Goal: Task Accomplishment & Management: Use online tool/utility

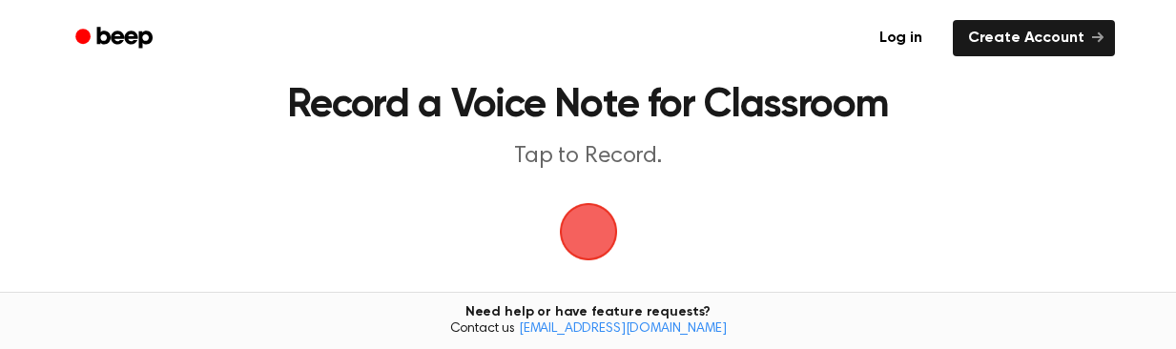
scroll to position [95, 0]
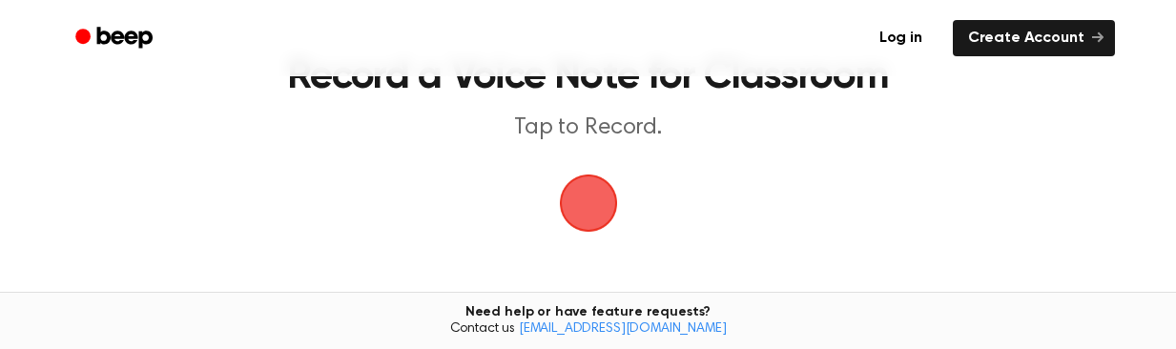
click at [576, 207] on span "button" at bounding box center [588, 203] width 84 height 84
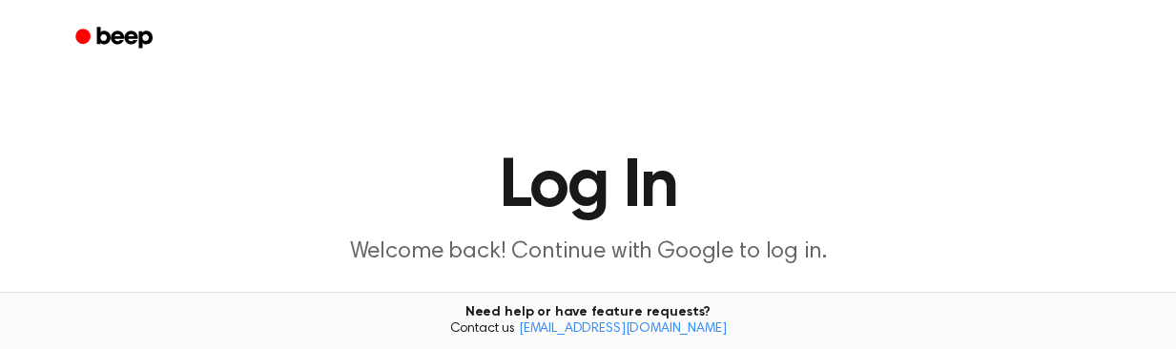
click at [795, 254] on p "Welcome back! Continue with Google to log in." at bounding box center [588, 252] width 732 height 31
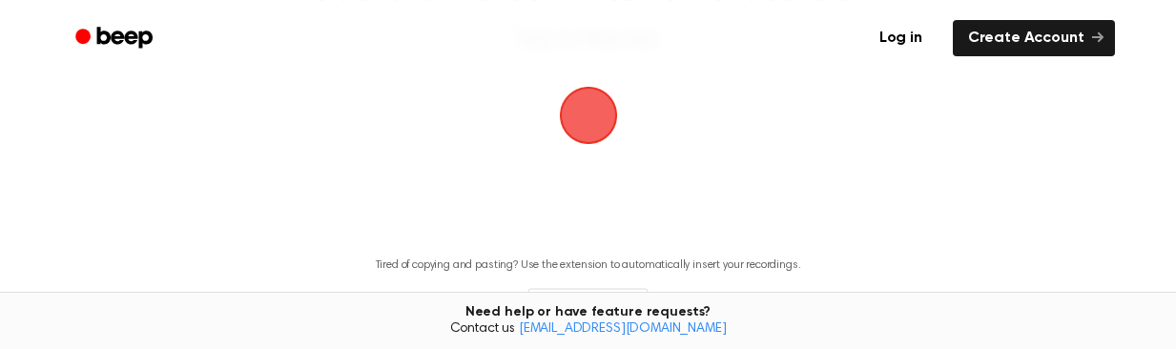
scroll to position [224, 0]
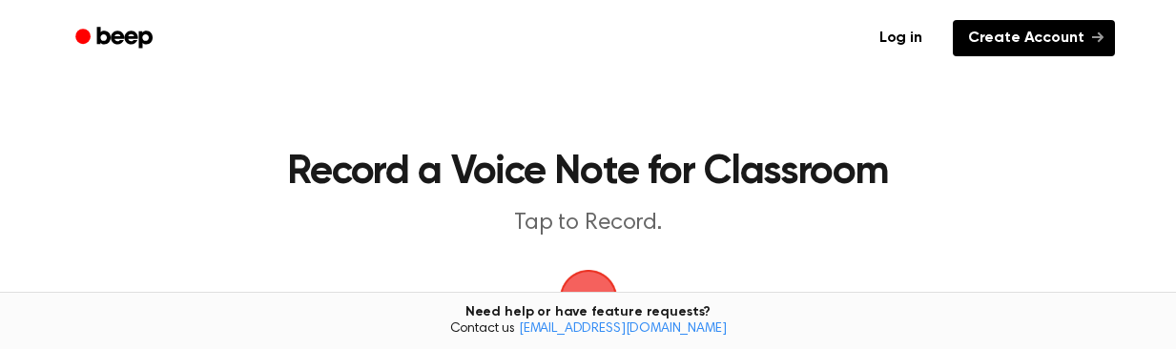
click at [1017, 35] on link "Create Account" at bounding box center [1034, 38] width 162 height 36
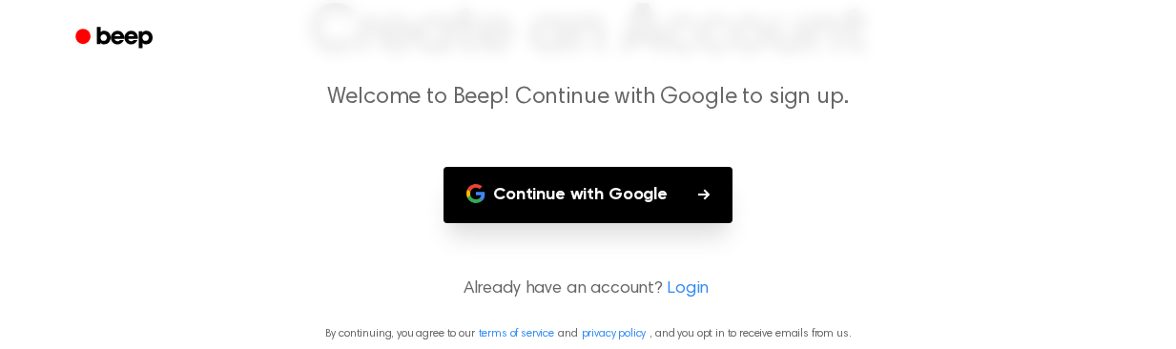
scroll to position [163, 0]
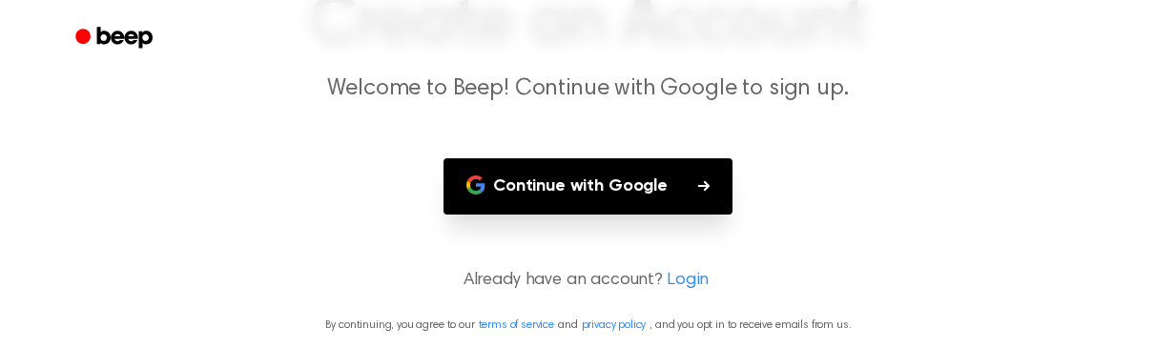
click at [558, 196] on button "Continue with Google" at bounding box center [587, 186] width 289 height 56
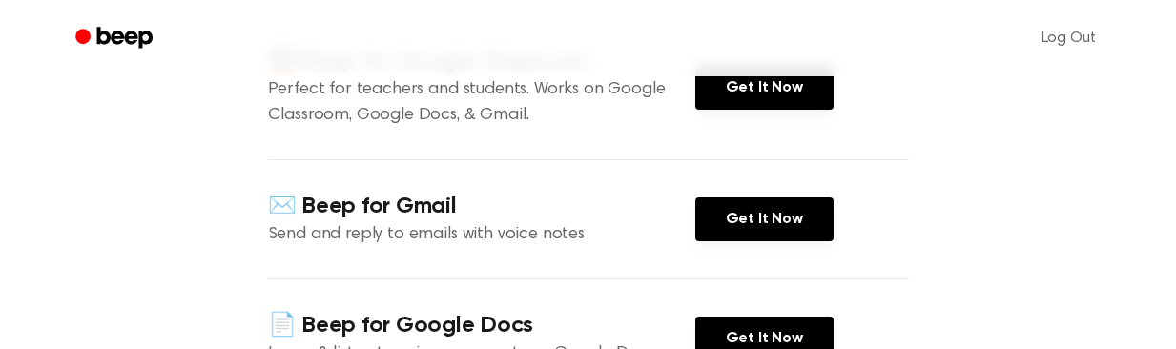
scroll to position [191, 0]
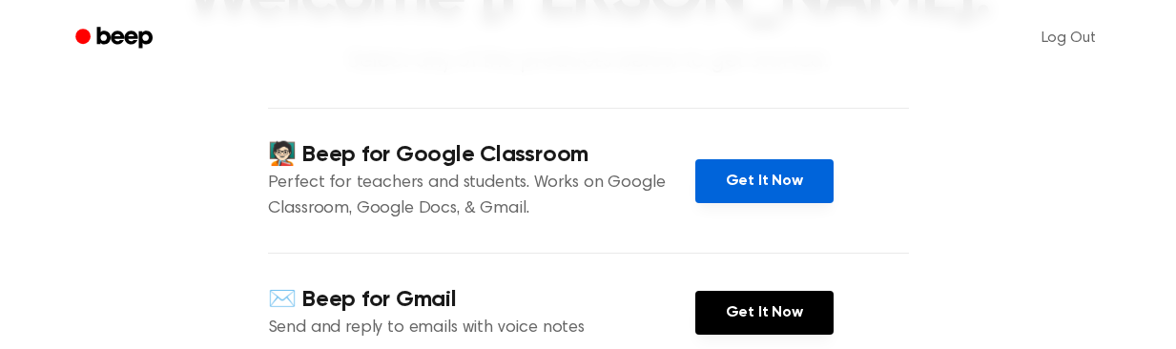
click at [765, 189] on link "Get It Now" at bounding box center [764, 181] width 138 height 44
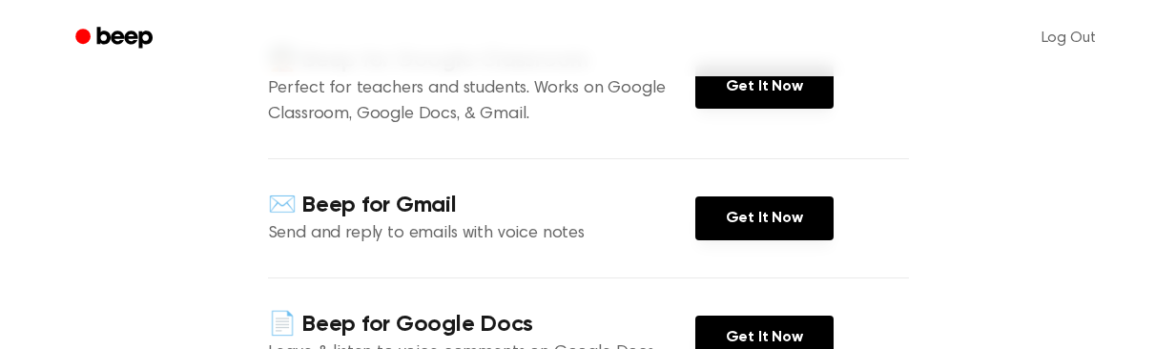
scroll to position [286, 0]
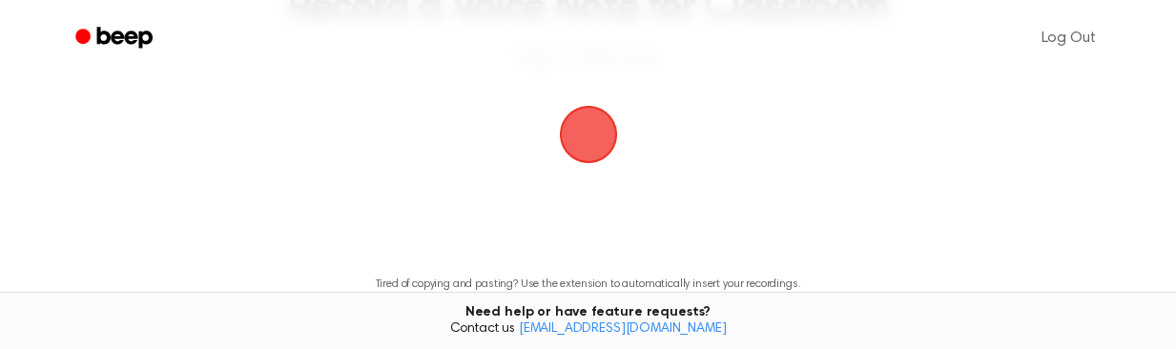
scroll to position [95, 0]
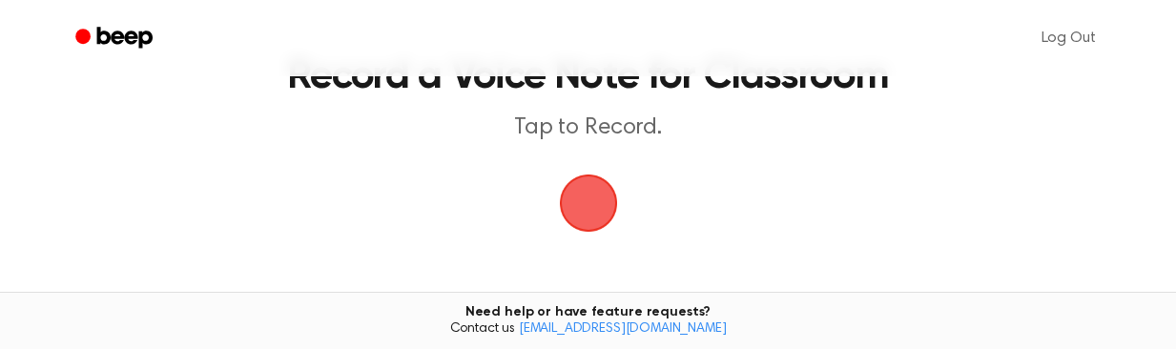
click at [607, 209] on span "button" at bounding box center [588, 204] width 62 height 62
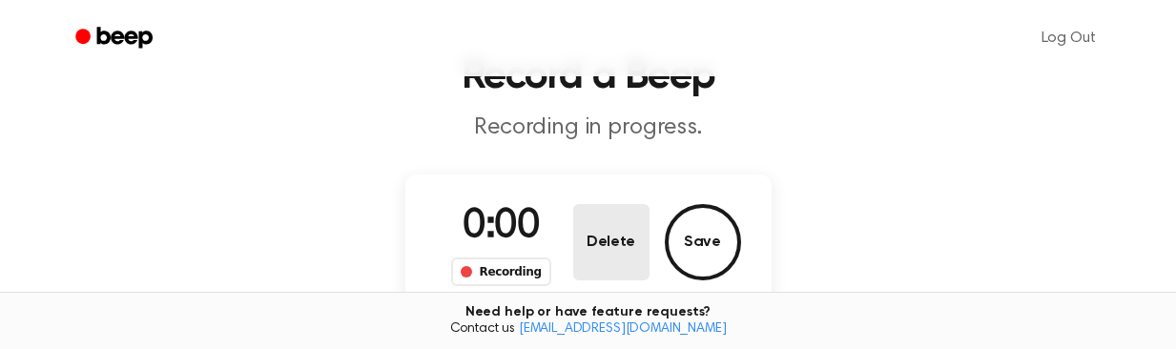
scroll to position [164, 0]
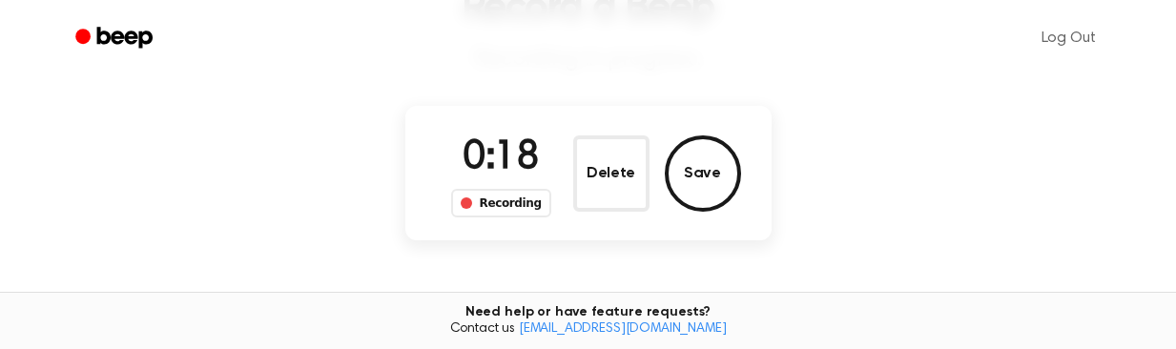
click at [515, 163] on span "0:18" at bounding box center [501, 158] width 76 height 40
click at [494, 195] on div "Recording" at bounding box center [501, 203] width 100 height 29
click at [497, 201] on div "Recording" at bounding box center [501, 203] width 100 height 29
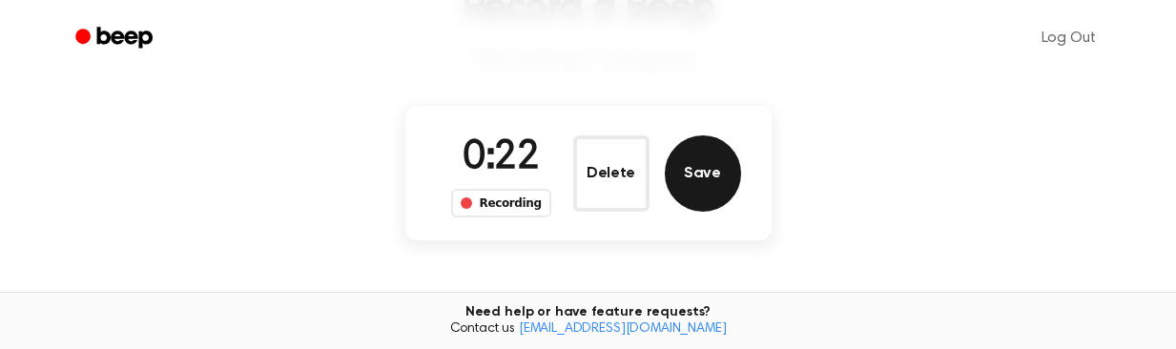
click at [678, 180] on button "Save" at bounding box center [703, 173] width 76 height 76
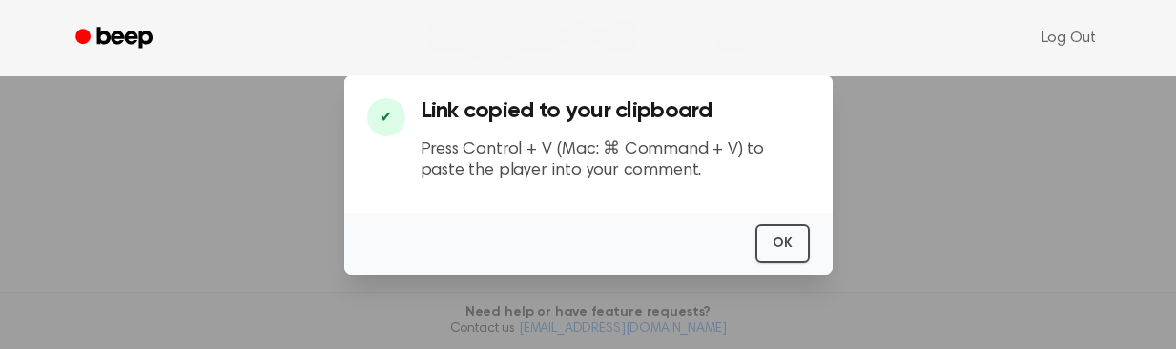
scroll to position [322, 0]
click at [794, 239] on button "OK" at bounding box center [782, 243] width 54 height 39
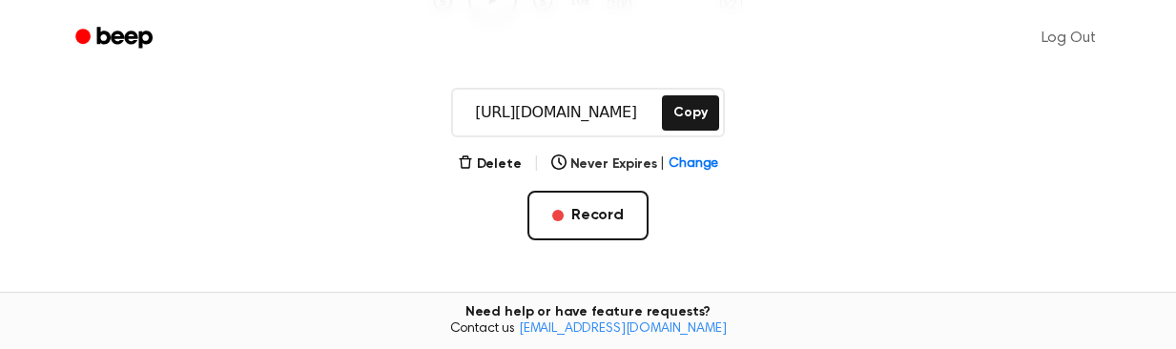
click at [542, 129] on input "https://beep.audio/Q7ej6xf" at bounding box center [555, 113] width 205 height 46
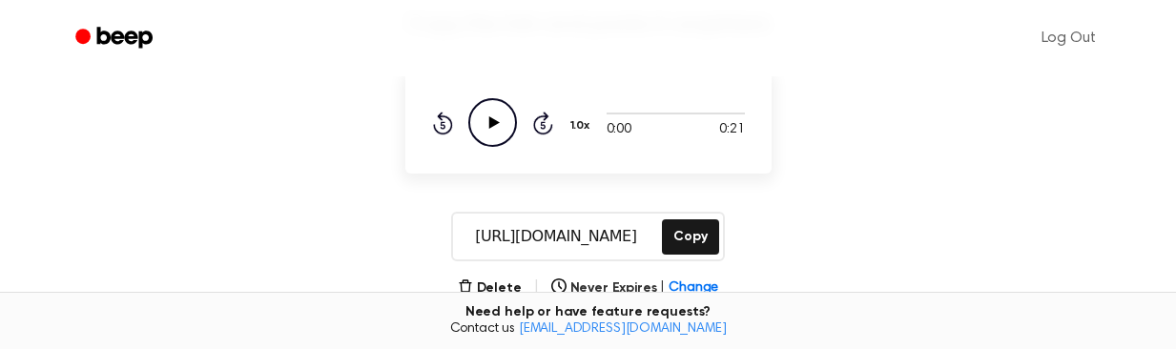
scroll to position [227, 0]
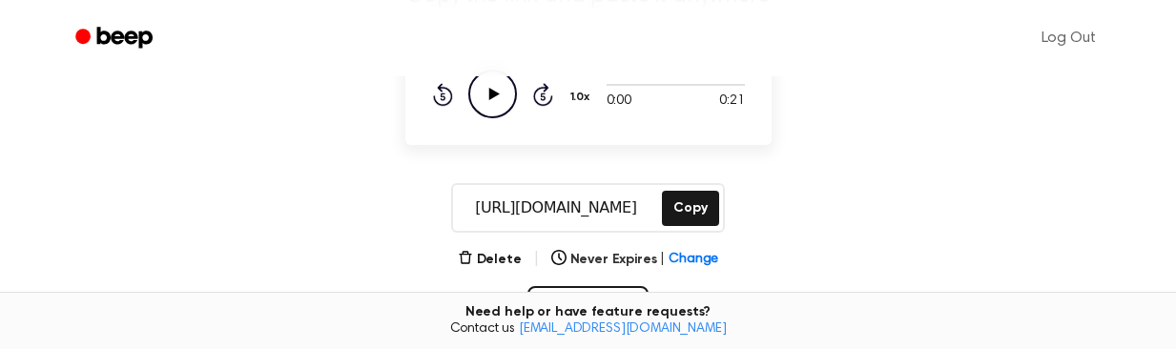
click at [503, 99] on icon "Play Audio" at bounding box center [492, 94] width 49 height 49
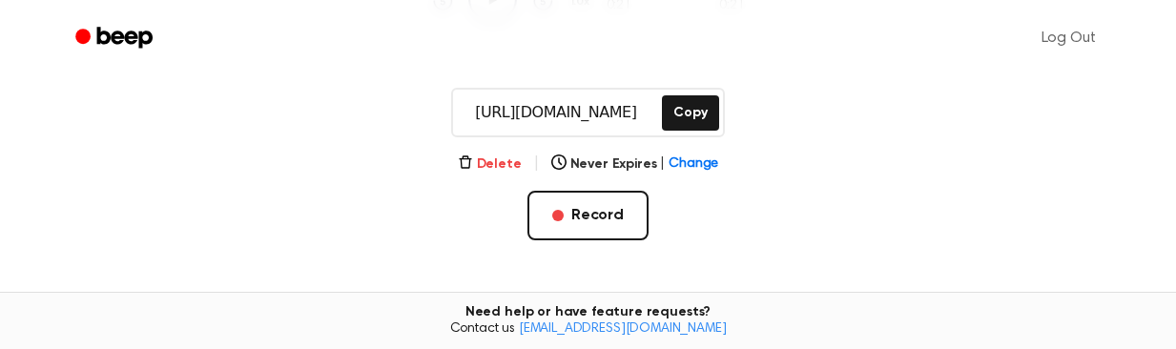
click at [485, 164] on button "Delete" at bounding box center [490, 164] width 64 height 20
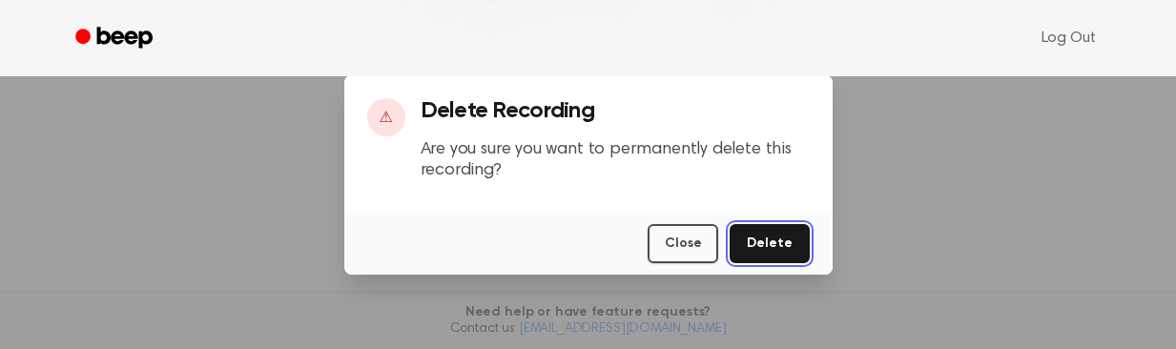
click at [786, 237] on button "Delete" at bounding box center [769, 243] width 79 height 39
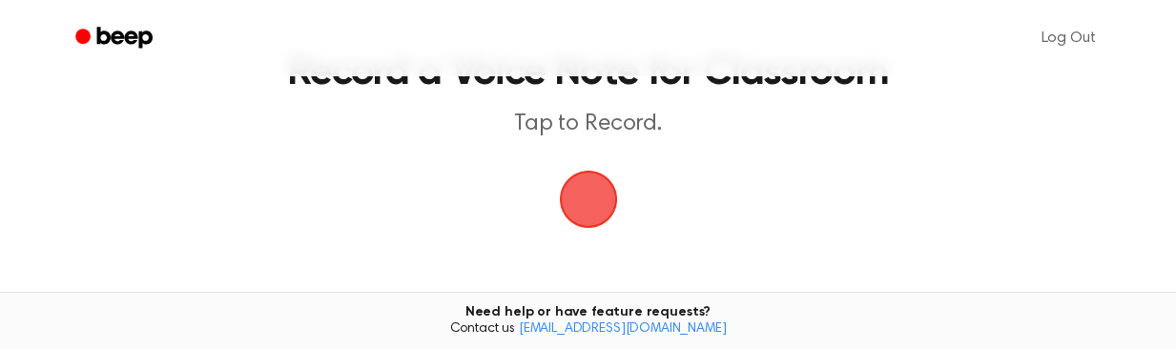
scroll to position [129, 0]
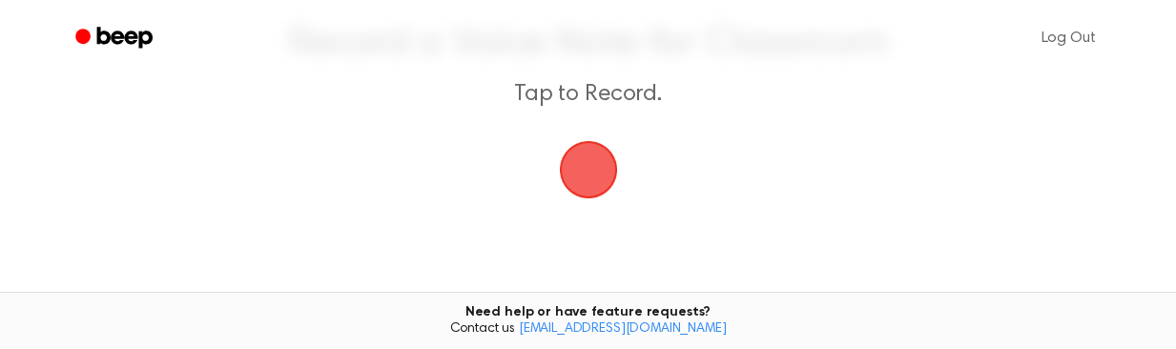
click at [573, 175] on span "button" at bounding box center [588, 169] width 100 height 100
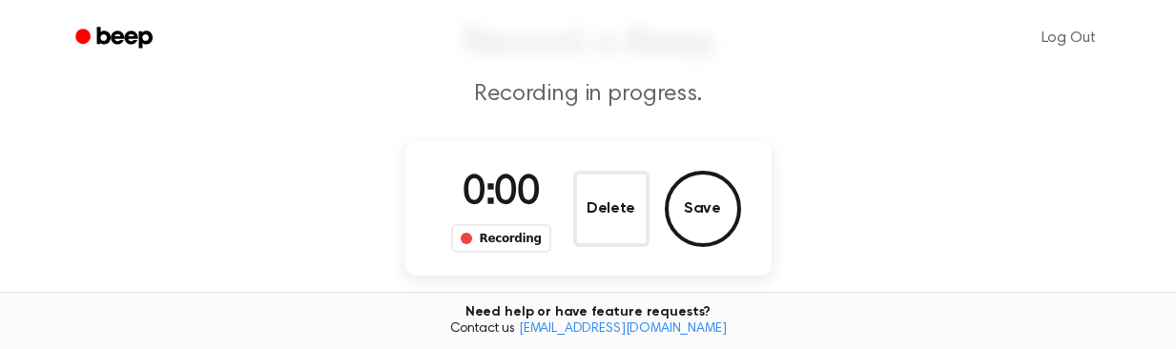
scroll to position [198, 0]
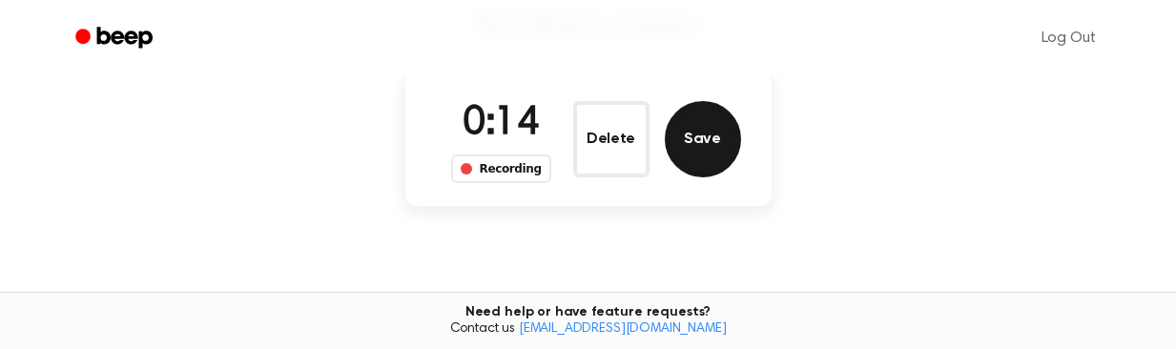
click at [690, 142] on button "Save" at bounding box center [703, 139] width 76 height 76
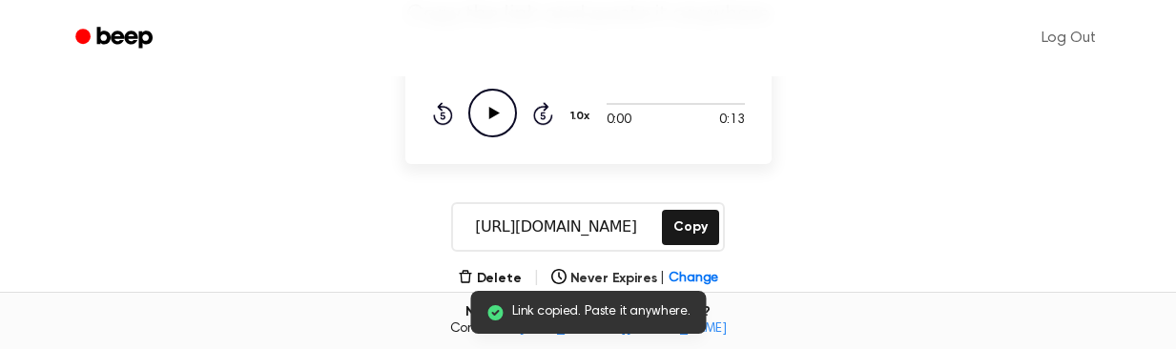
scroll to position [166, 0]
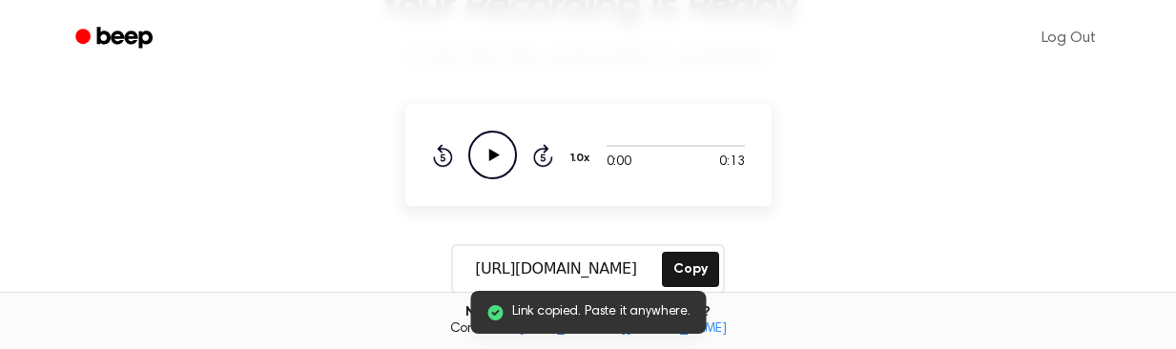
click at [488, 164] on icon "Play Audio" at bounding box center [492, 155] width 49 height 49
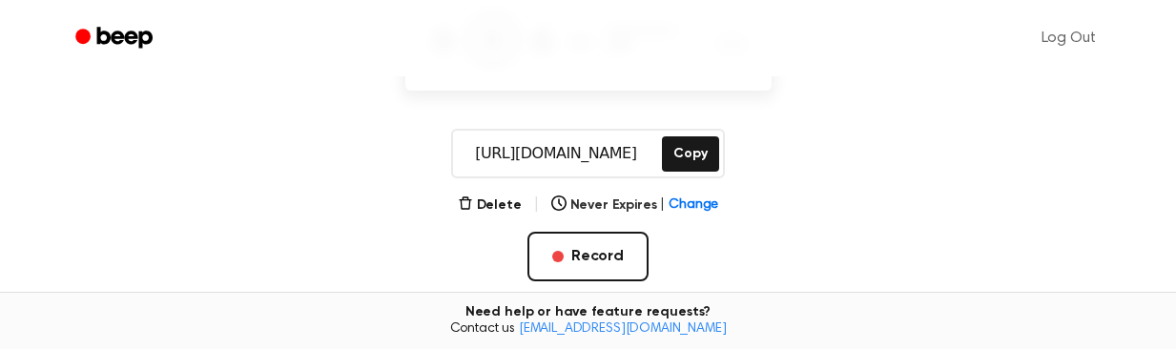
scroll to position [357, 0]
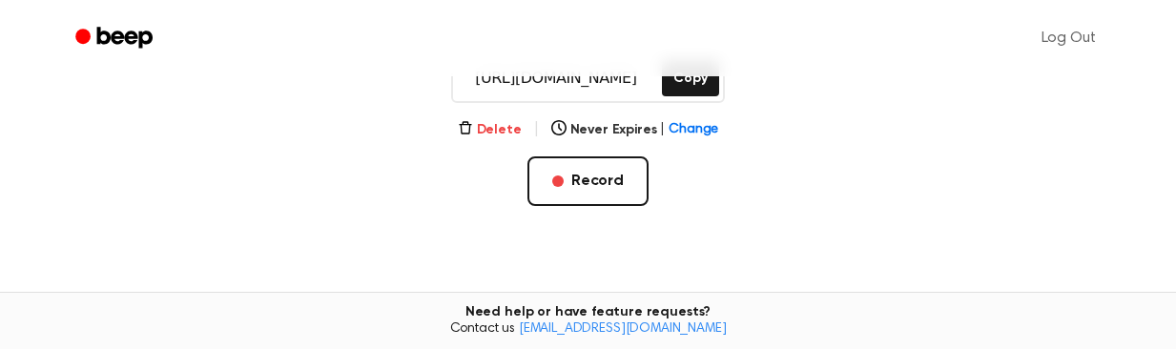
click at [488, 134] on button "Delete" at bounding box center [490, 130] width 64 height 20
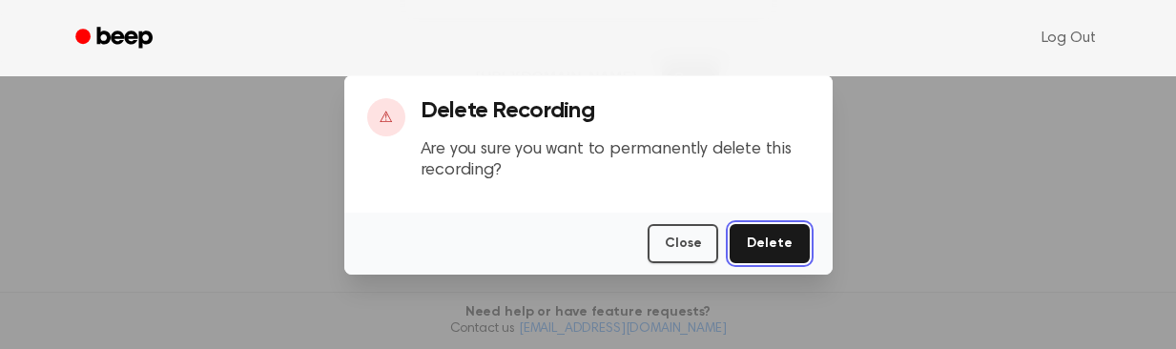
click at [792, 248] on button "Delete" at bounding box center [769, 243] width 79 height 39
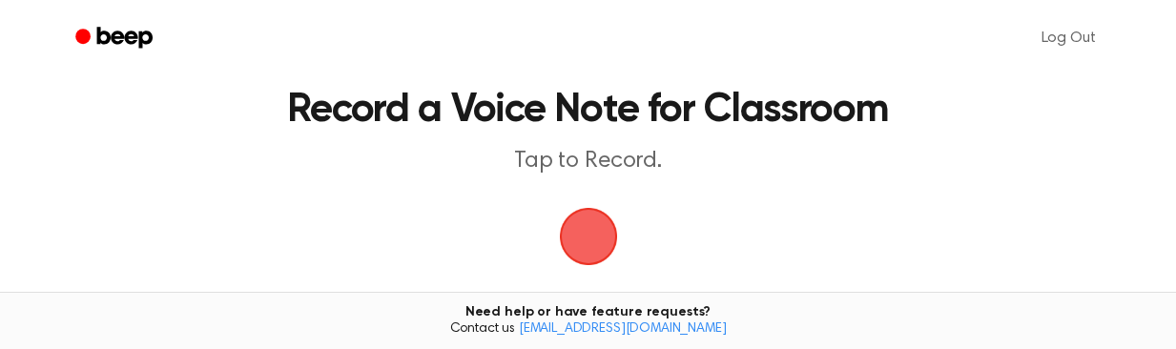
scroll to position [33, 0]
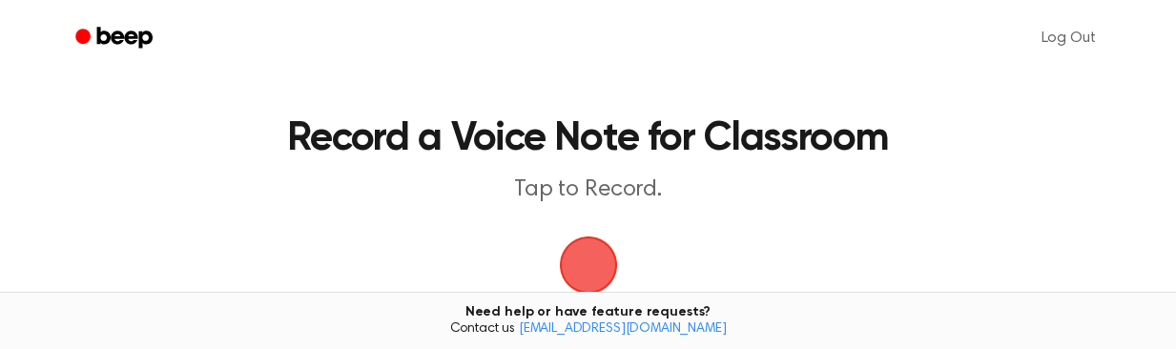
drag, startPoint x: 583, startPoint y: 257, endPoint x: 582, endPoint y: 244, distance: 13.4
click at [584, 257] on span "button" at bounding box center [587, 265] width 82 height 82
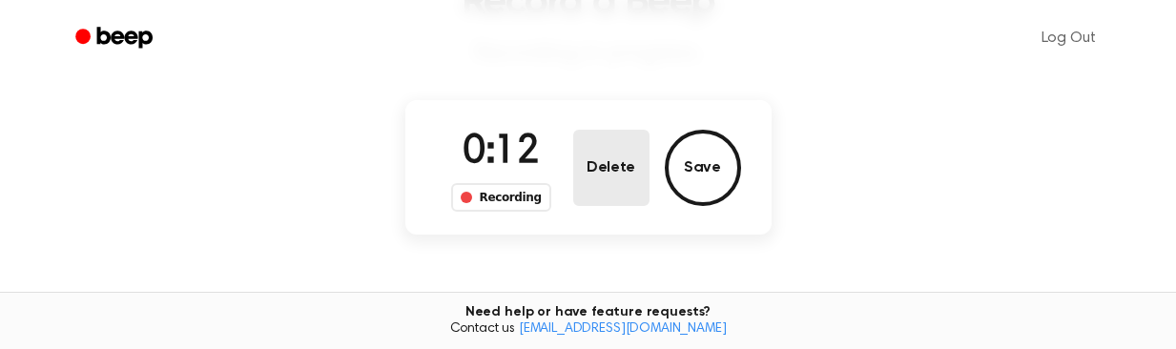
scroll to position [129, 0]
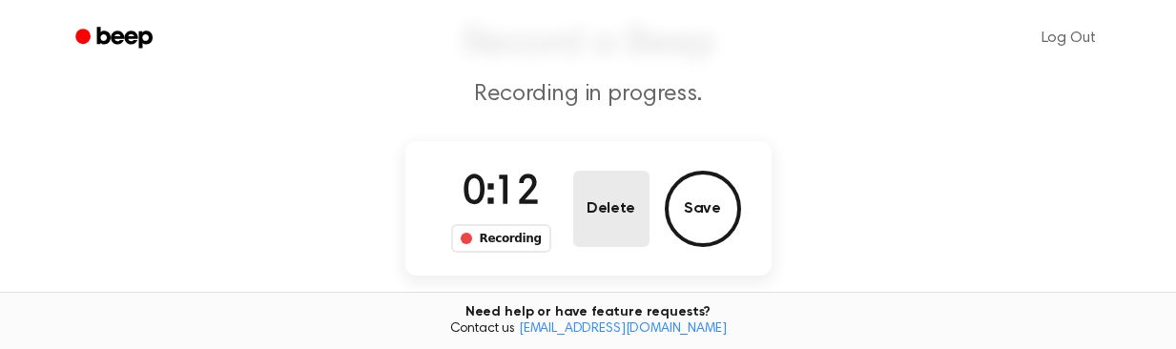
click at [600, 218] on button "Delete" at bounding box center [611, 209] width 76 height 76
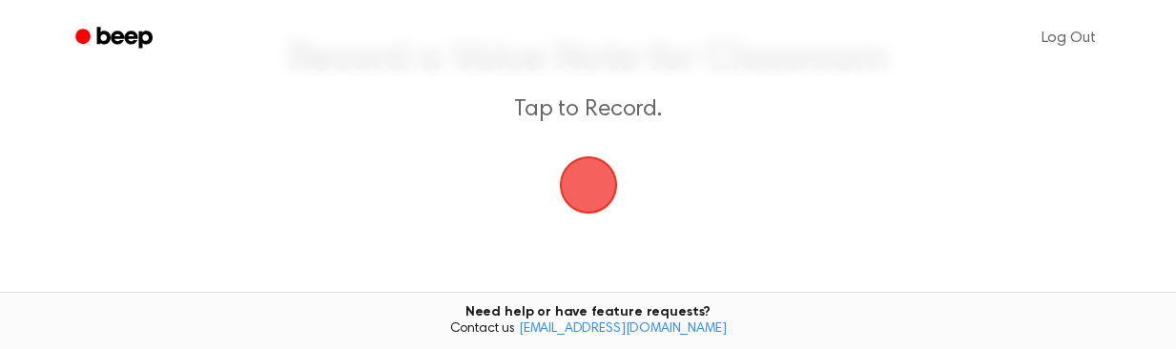
scroll to position [191, 0]
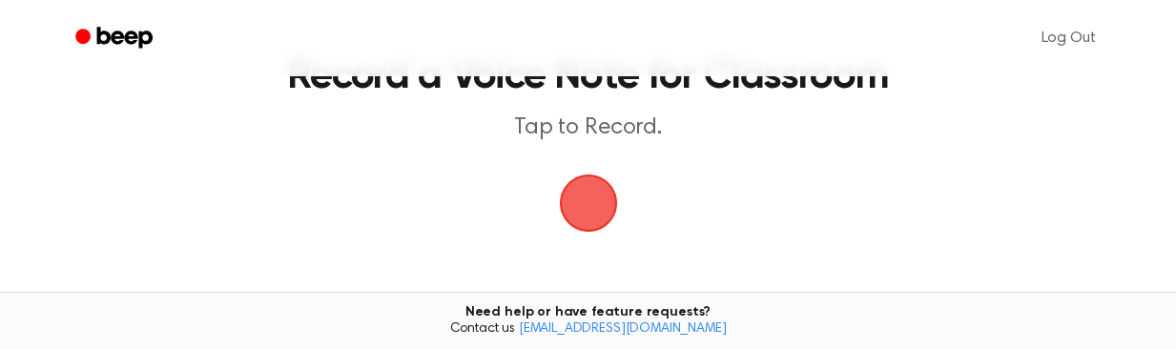
click at [588, 203] on span "button" at bounding box center [588, 204] width 62 height 62
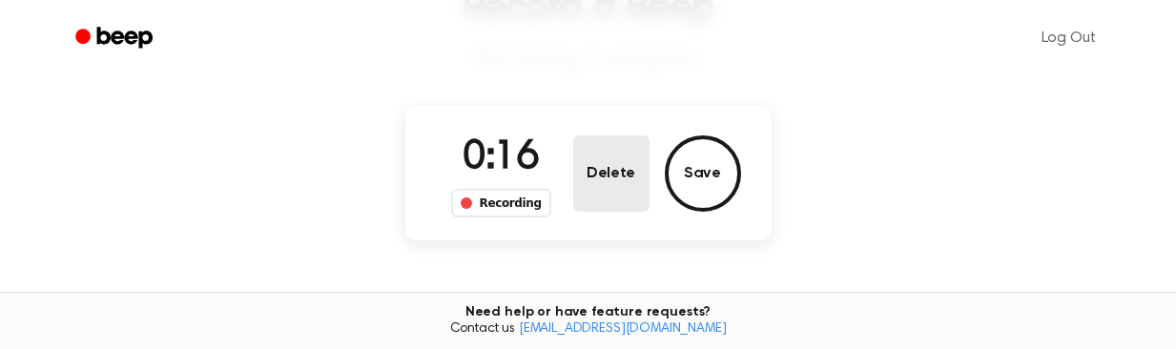
click at [606, 186] on button "Delete" at bounding box center [611, 173] width 76 height 76
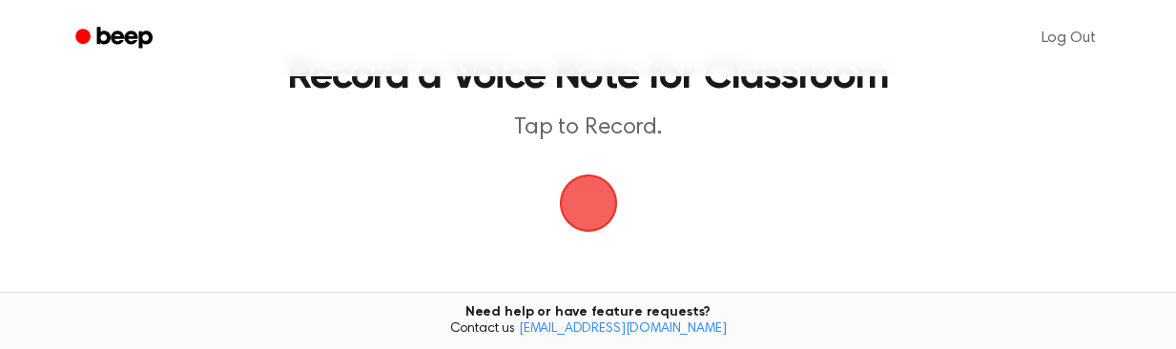
click at [598, 191] on span "button" at bounding box center [588, 202] width 53 height 53
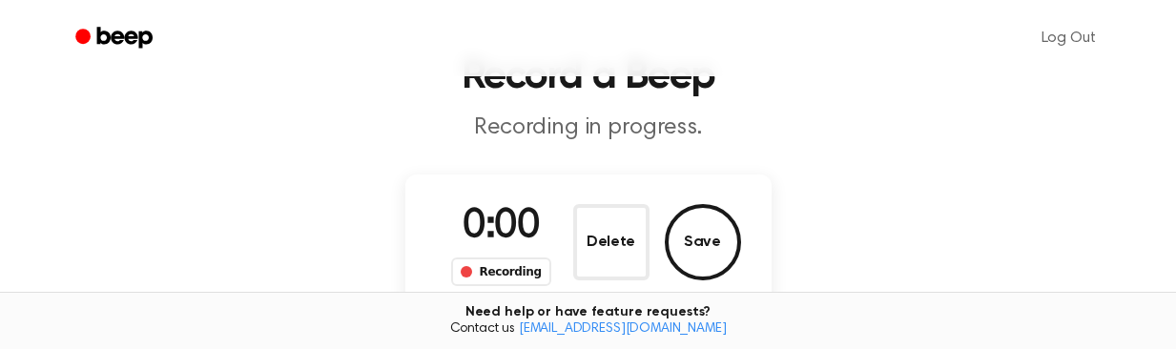
scroll to position [164, 0]
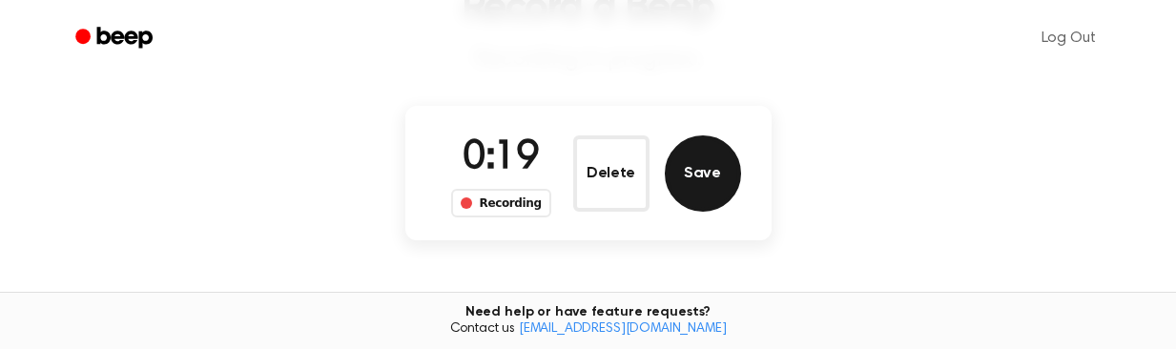
click at [694, 183] on button "Save" at bounding box center [703, 173] width 76 height 76
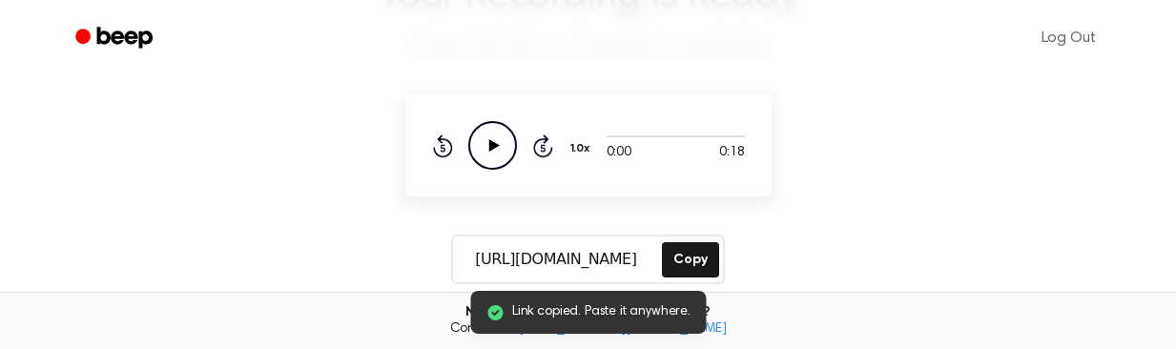
scroll to position [132, 0]
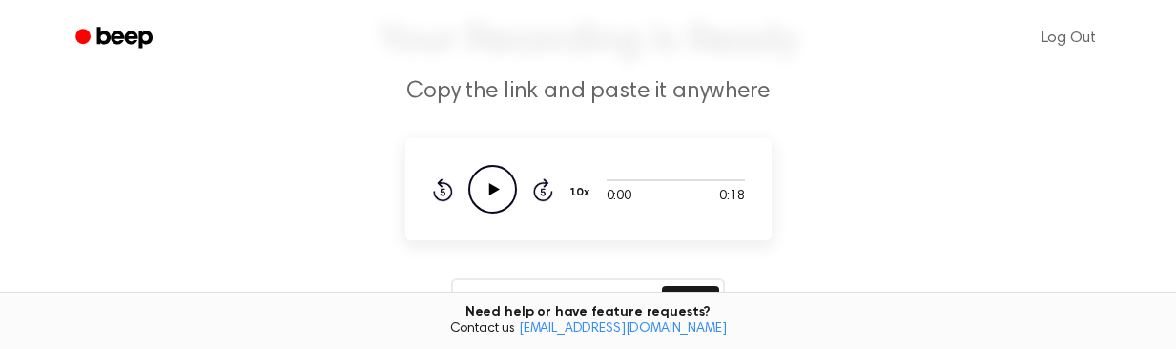
click at [483, 183] on icon "Play Audio" at bounding box center [492, 189] width 49 height 49
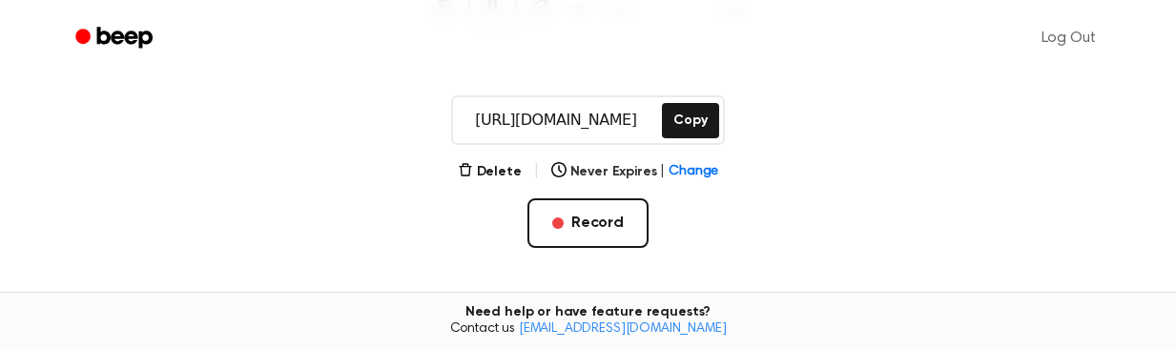
scroll to position [322, 0]
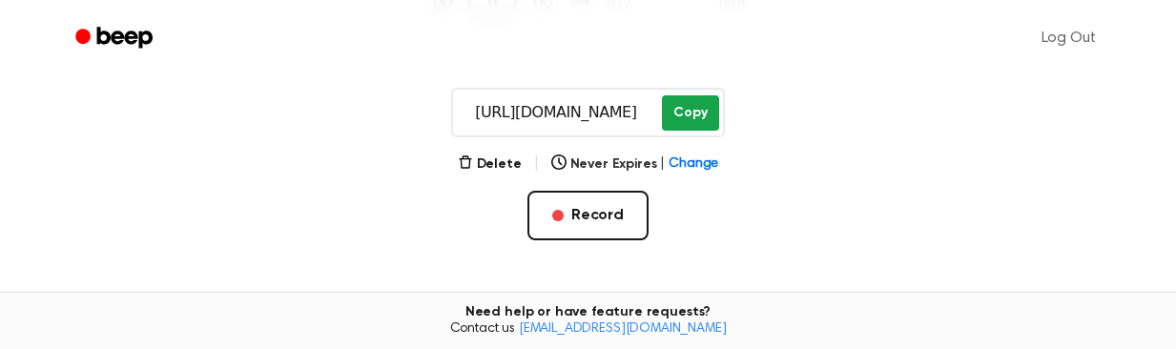
click at [689, 127] on button "Copy" at bounding box center [690, 112] width 56 height 35
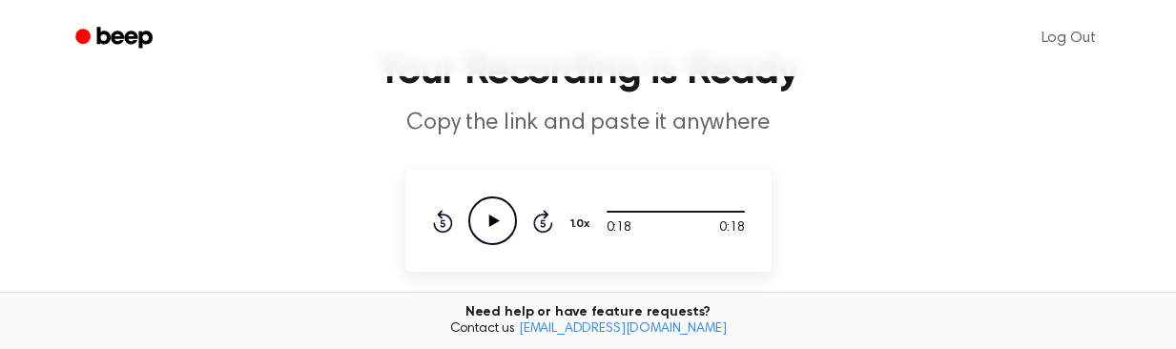
scroll to position [191, 0]
